Goal: Task Accomplishment & Management: Complete application form

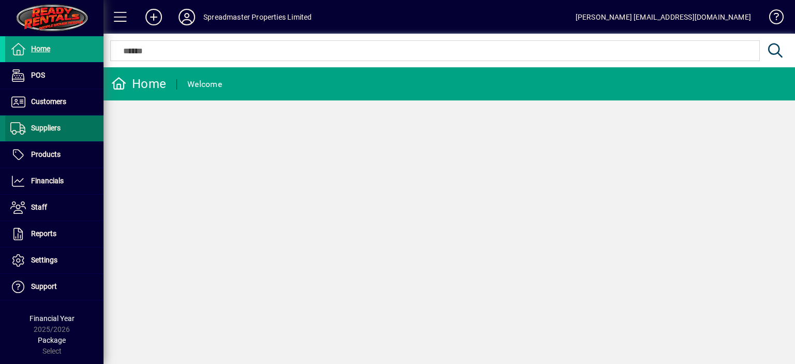
click at [56, 126] on span "Suppliers" at bounding box center [46, 128] width 30 height 8
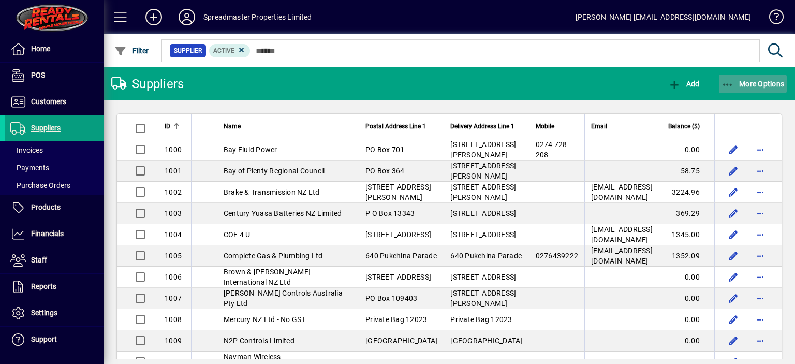
click at [758, 84] on span "More Options" at bounding box center [753, 84] width 63 height 8
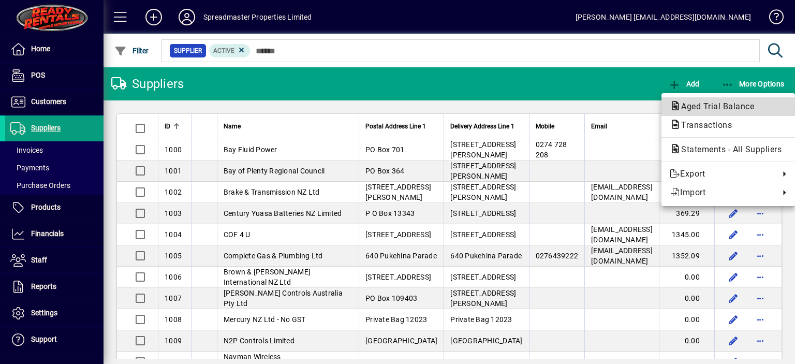
click at [716, 105] on span "Aged Trial Balance" at bounding box center [715, 106] width 90 height 10
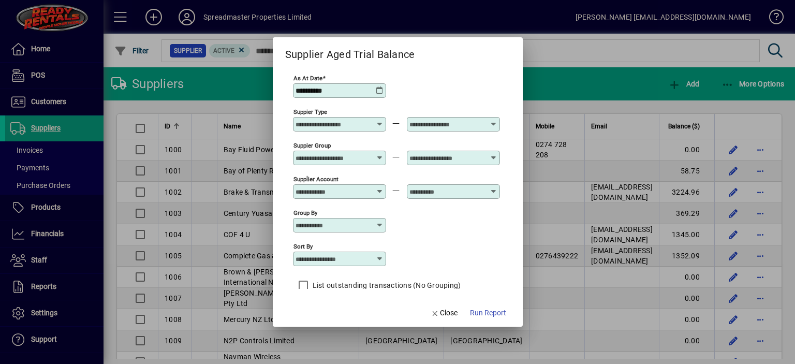
click at [379, 256] on icon at bounding box center [380, 259] width 8 height 8
click at [337, 321] on div "Supplier Name" at bounding box center [326, 322] width 50 height 11
type input "**********"
click at [474, 313] on span "Run Report" at bounding box center [488, 312] width 36 height 11
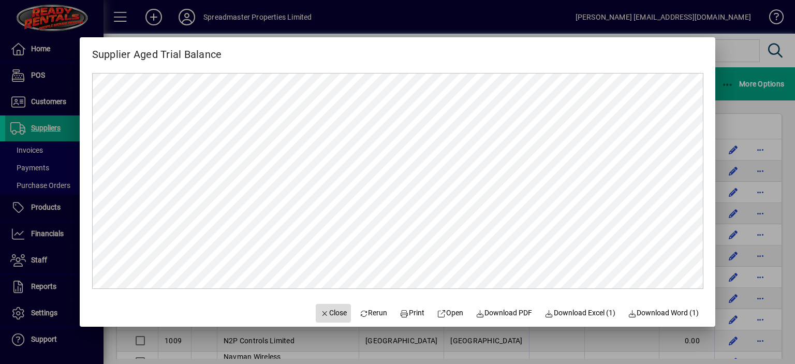
click at [329, 312] on span "Close" at bounding box center [333, 312] width 27 height 11
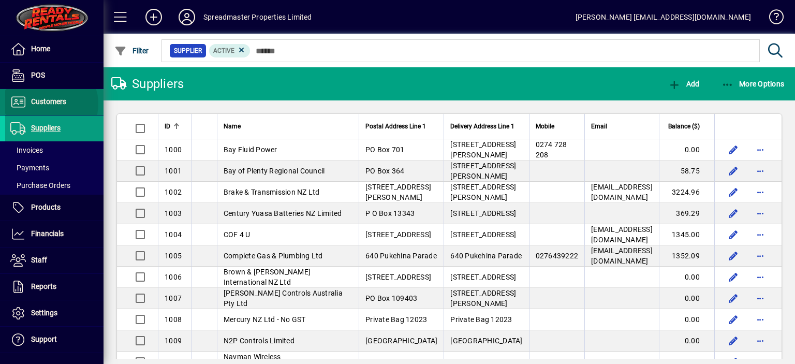
click at [51, 104] on span "Customers" at bounding box center [48, 101] width 35 height 8
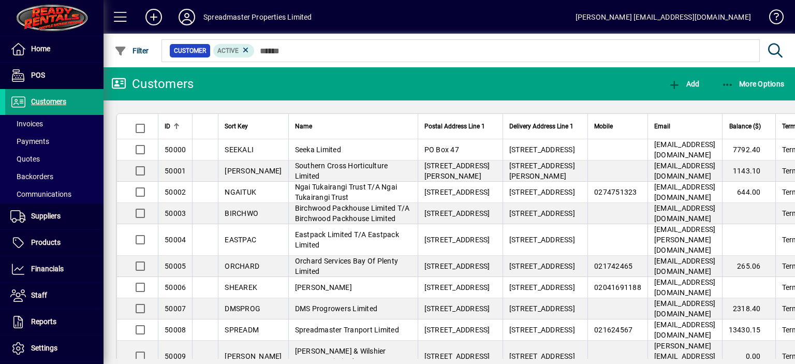
click at [39, 120] on span "Invoices" at bounding box center [26, 124] width 33 height 8
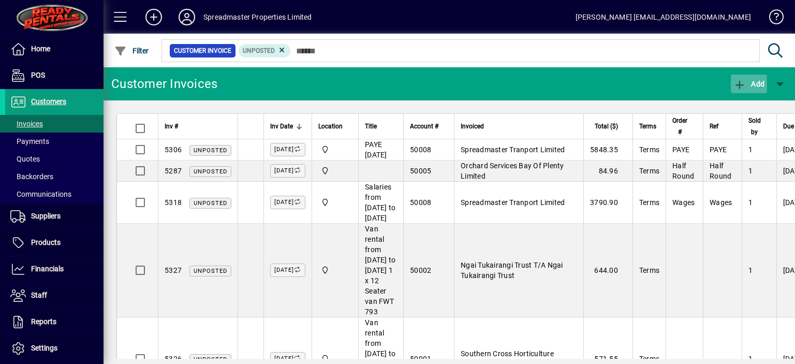
click at [752, 82] on span "Add" at bounding box center [748, 84] width 31 height 8
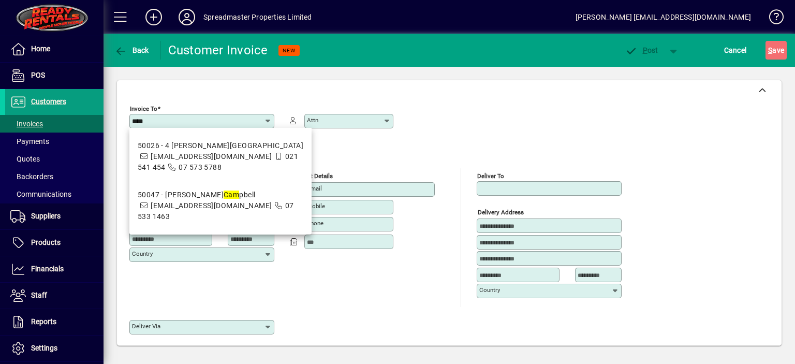
type input "*****"
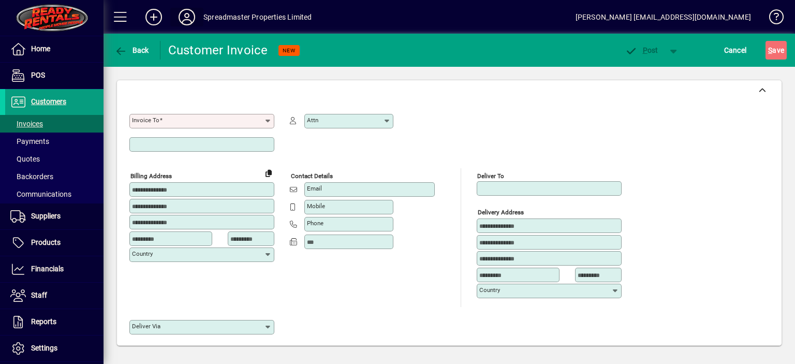
click at [184, 21] on icon at bounding box center [187, 17] width 21 height 17
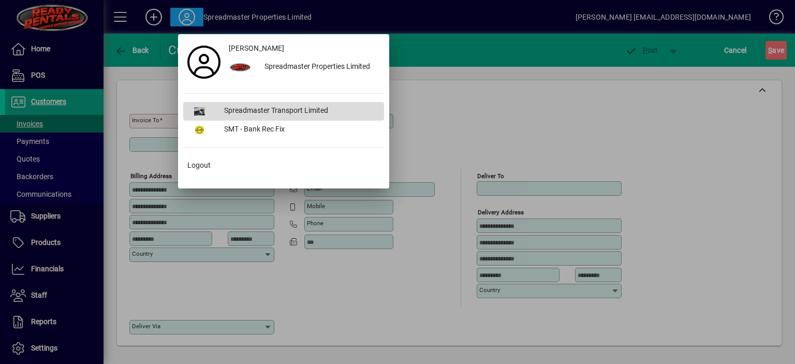
click at [249, 109] on div "Spreadmaster Transport Limited" at bounding box center [300, 111] width 168 height 19
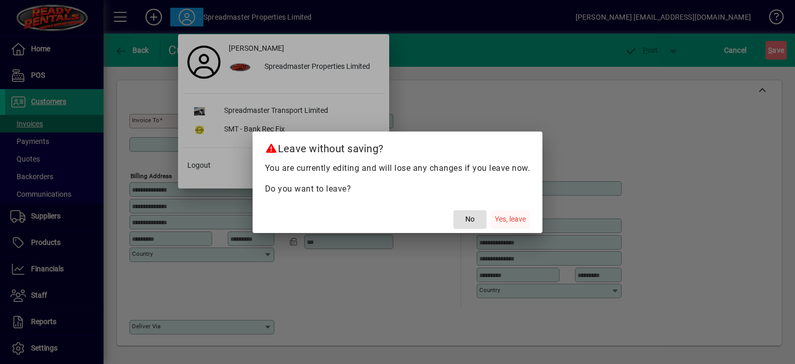
click at [522, 218] on span "Yes, leave" at bounding box center [510, 219] width 31 height 11
